Goal: Check status: Check status

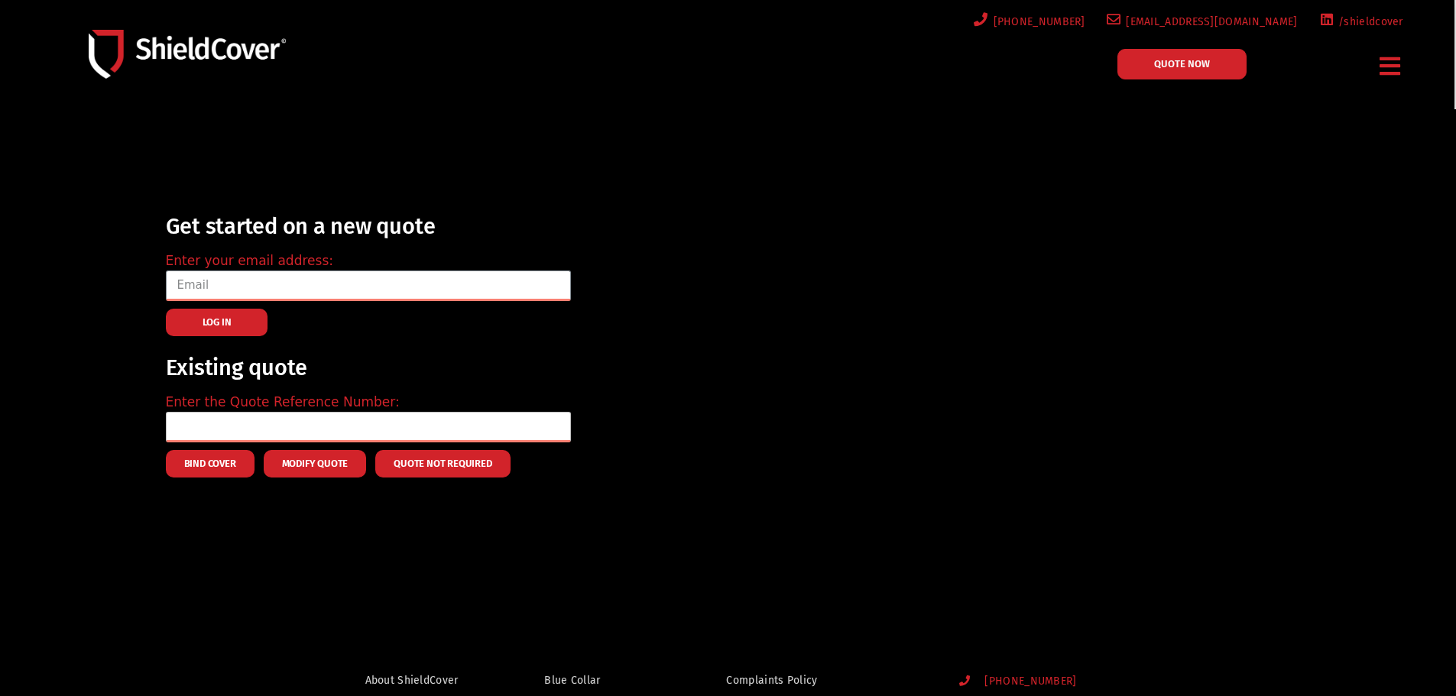
click at [244, 436] on input "text" at bounding box center [368, 427] width 405 height 31
paste input "QPL130854"
type input "QPL130854"
click at [586, 432] on div "Get started on a new quote Enter your email address: LOG IN Existing quote Ente…" at bounding box center [748, 342] width 1181 height 286
